Goal: Task Accomplishment & Management: Manage account settings

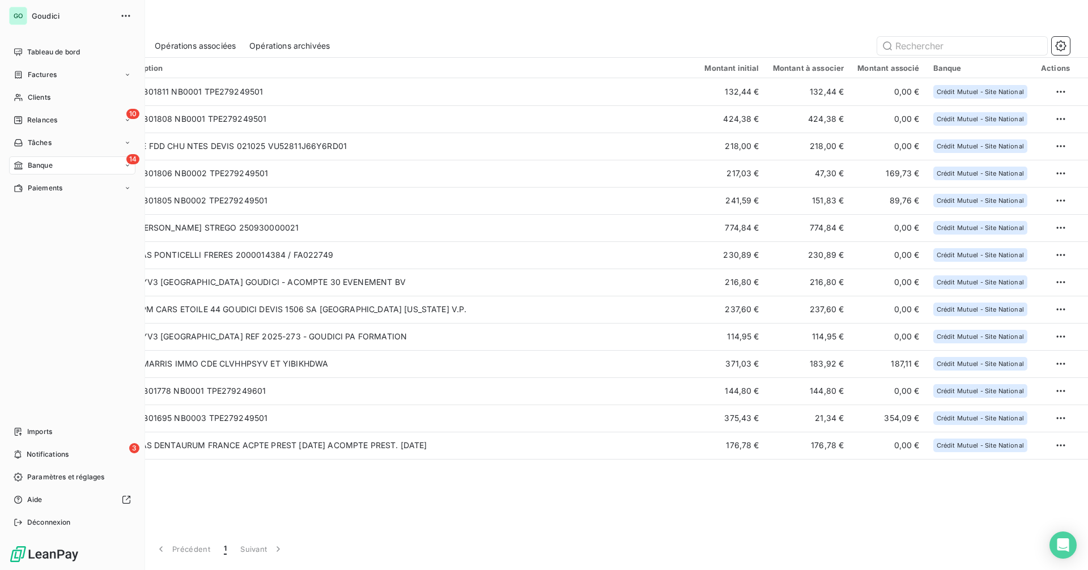
drag, startPoint x: 61, startPoint y: 478, endPoint x: 101, endPoint y: 419, distance: 71.6
click at [61, 478] on span "Paramètres et réglages" at bounding box center [65, 477] width 77 height 10
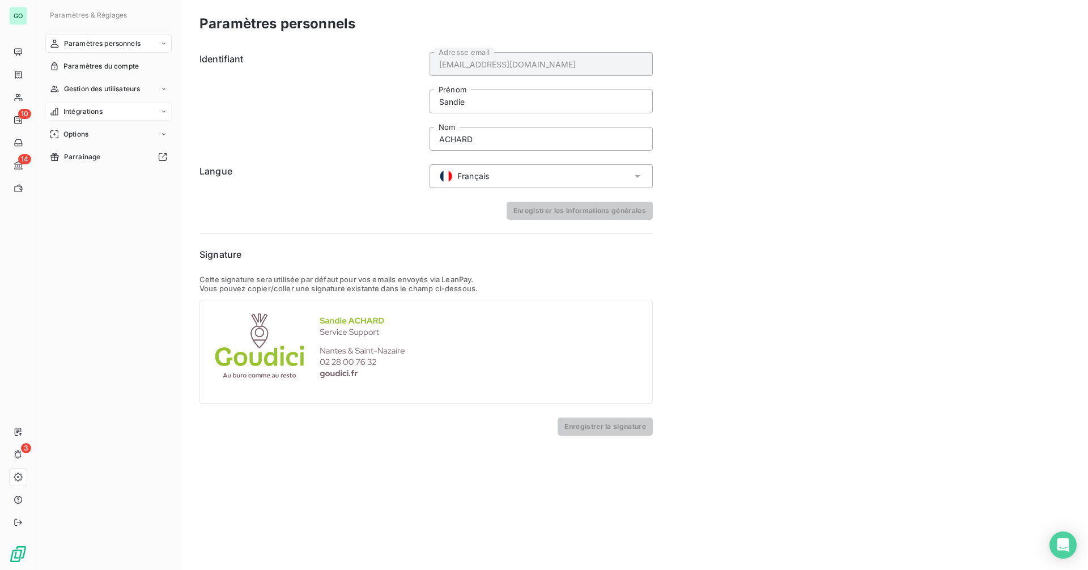
click at [110, 110] on div "Intégrations" at bounding box center [108, 112] width 126 height 18
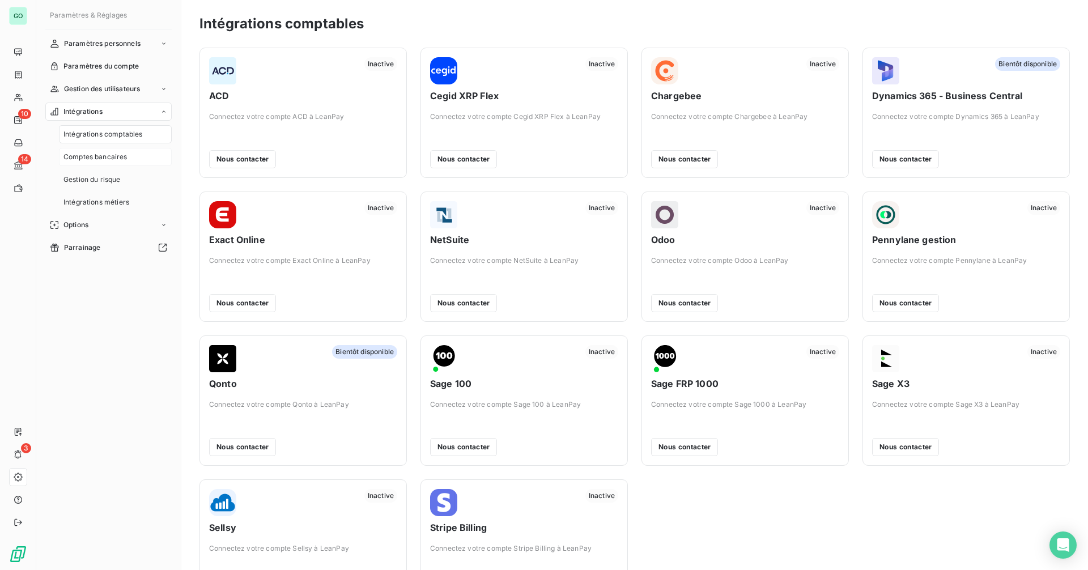
click at [121, 160] on span "Comptes bancaires" at bounding box center [95, 157] width 64 height 10
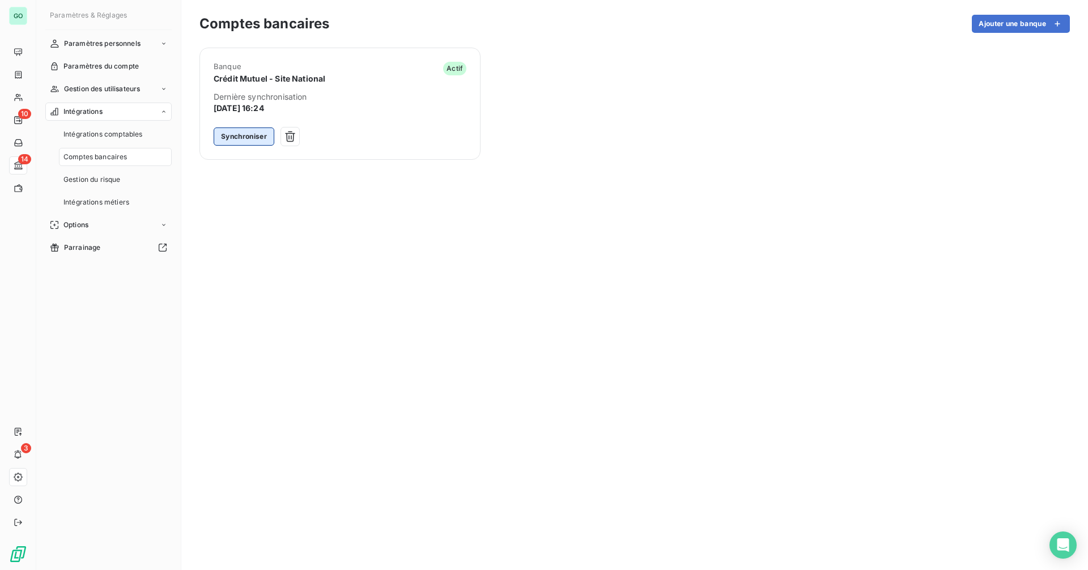
click at [235, 135] on button "Synchroniser" at bounding box center [244, 136] width 61 height 18
